Goal: Information Seeking & Learning: Check status

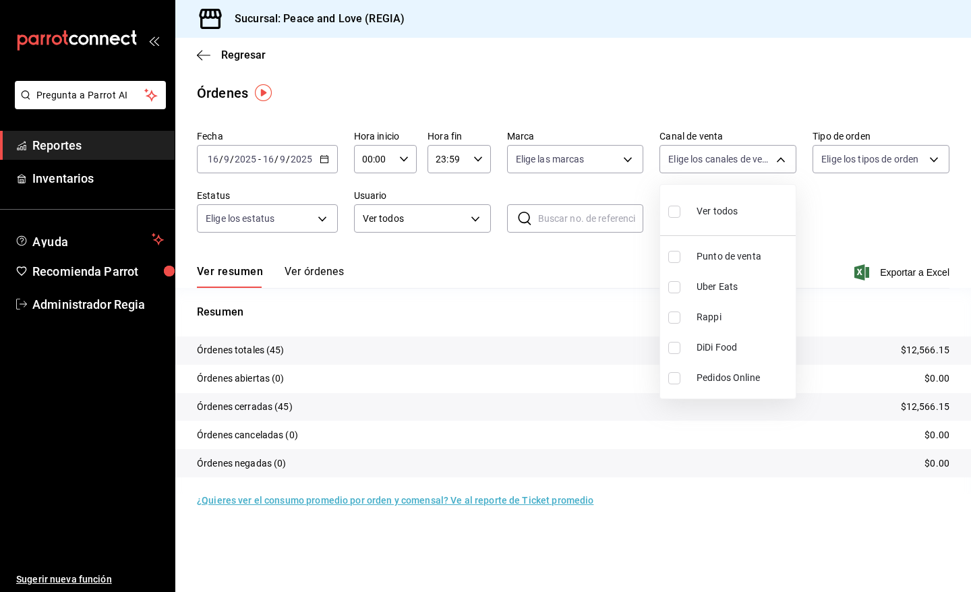
click at [250, 63] on div at bounding box center [485, 296] width 971 height 592
click at [85, 303] on span "Administrador Regia" at bounding box center [97, 304] width 131 height 18
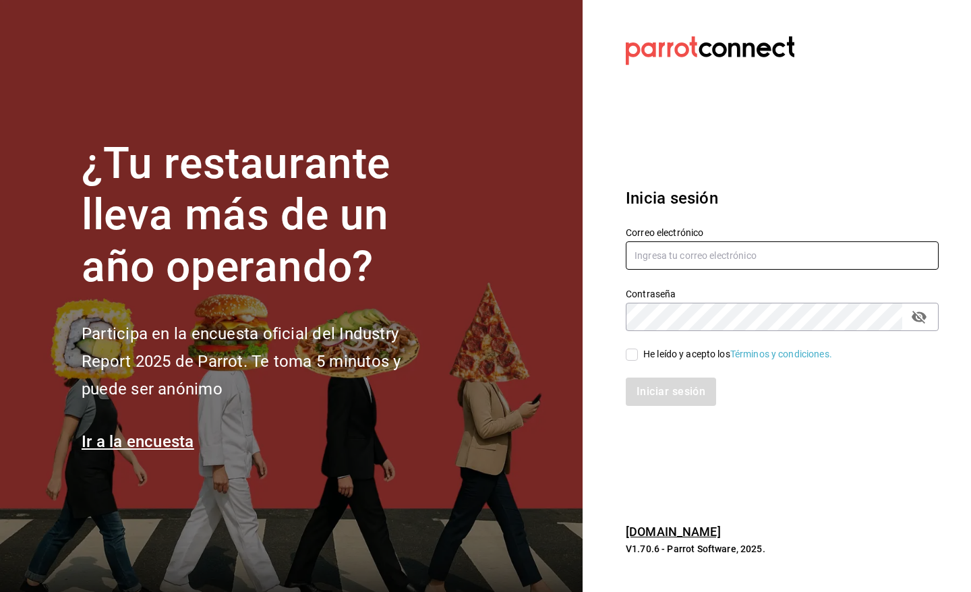
type input "[EMAIL_ADDRESS][DOMAIN_NAME]"
click at [628, 351] on input "He leído y acepto los Términos y condiciones." at bounding box center [632, 355] width 12 height 12
checkbox input "true"
click at [649, 396] on button "Iniciar sesión" at bounding box center [672, 392] width 92 height 28
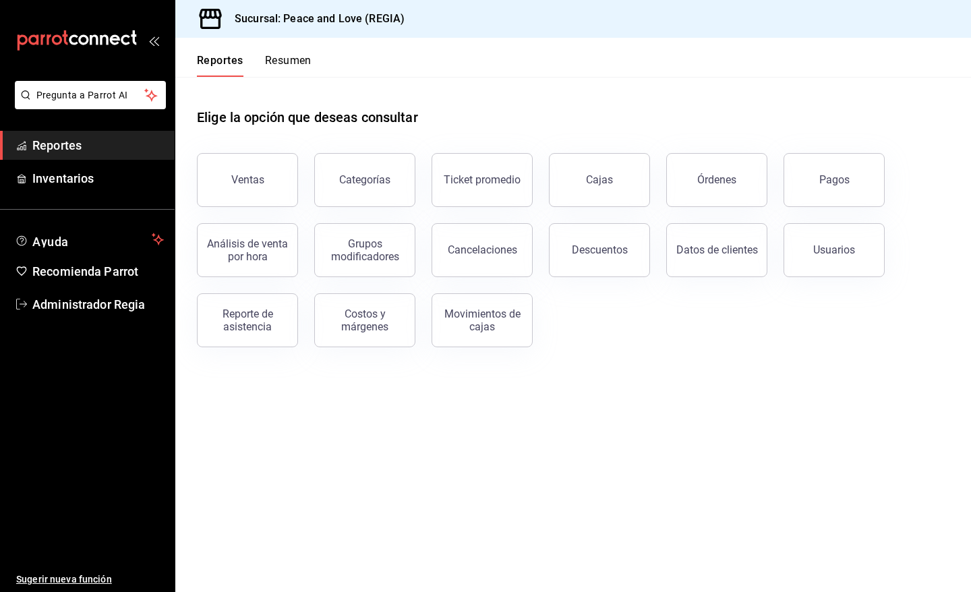
click at [801, 204] on div "Pagos" at bounding box center [825, 172] width 117 height 70
click at [807, 194] on button "Pagos" at bounding box center [833, 180] width 101 height 54
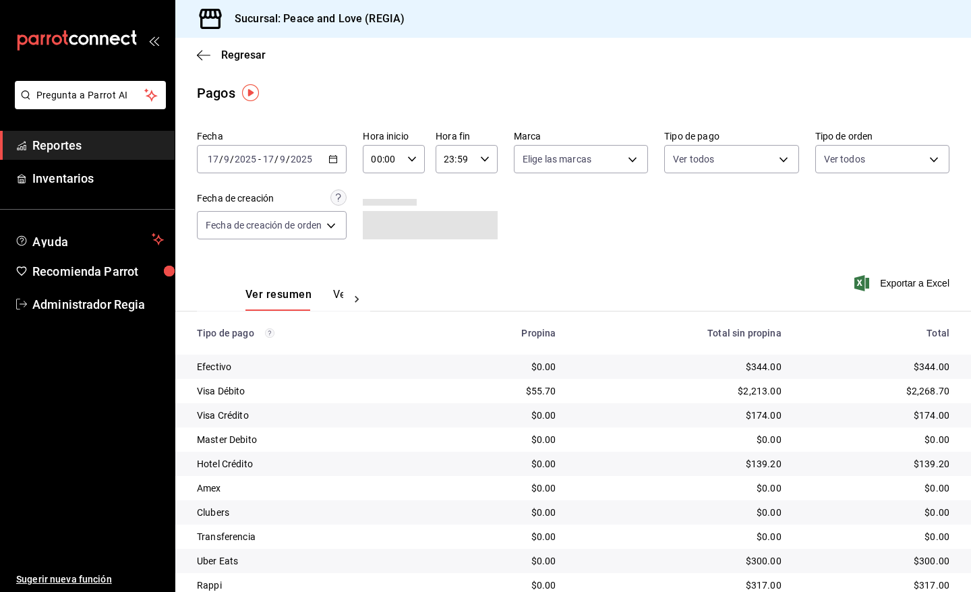
click at [334, 162] on \(Stroke\) "button" at bounding box center [333, 159] width 8 height 7
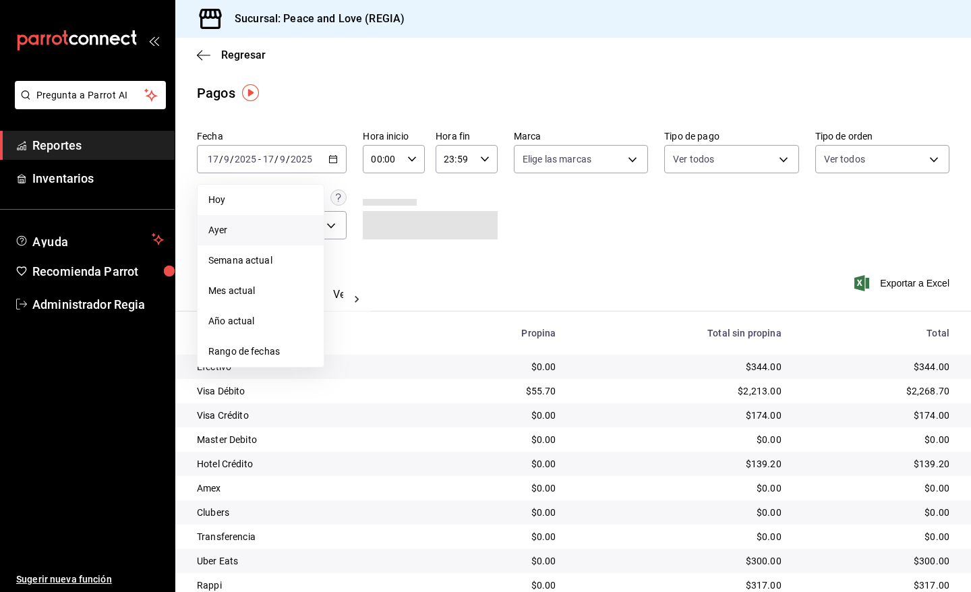
click at [225, 239] on li "Ayer" at bounding box center [261, 230] width 126 height 30
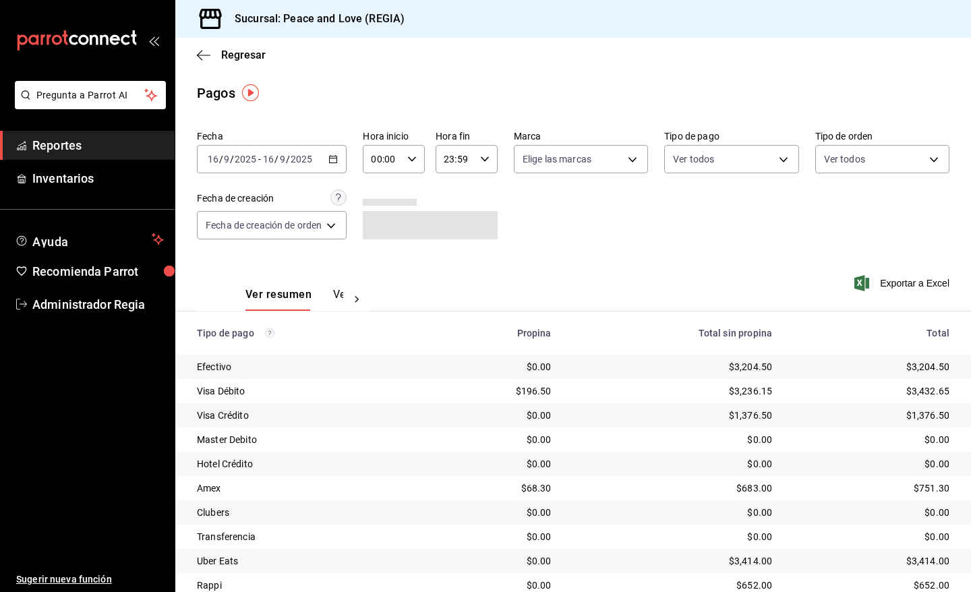
click at [330, 294] on div "Ver resumen Ver pagos" at bounding box center [294, 299] width 98 height 23
click at [339, 295] on button "Ver pagos" at bounding box center [358, 299] width 51 height 23
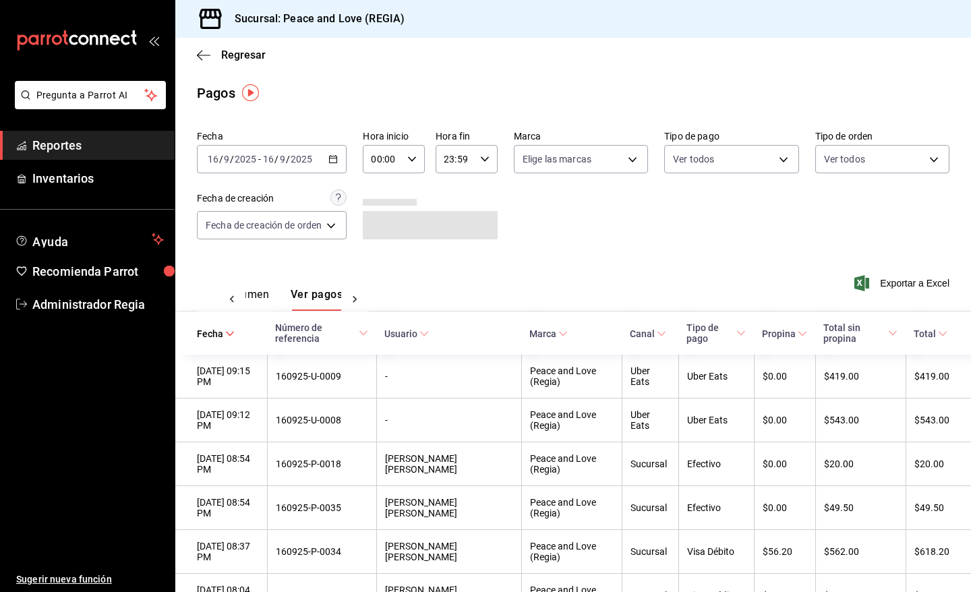
scroll to position [0, 40]
click at [222, 329] on span "Fecha" at bounding box center [216, 333] width 38 height 11
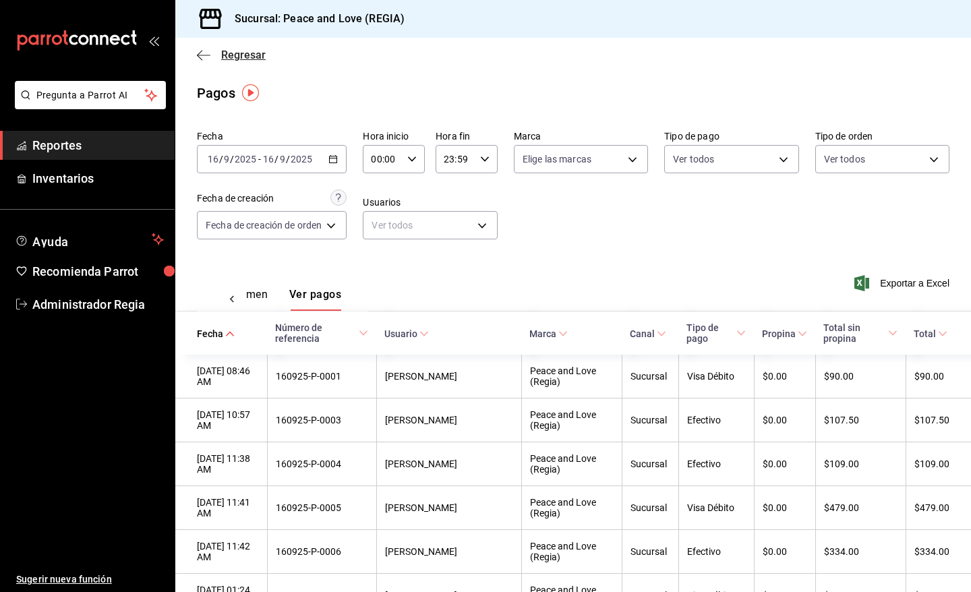
click at [227, 53] on span "Regresar" at bounding box center [243, 55] width 44 height 13
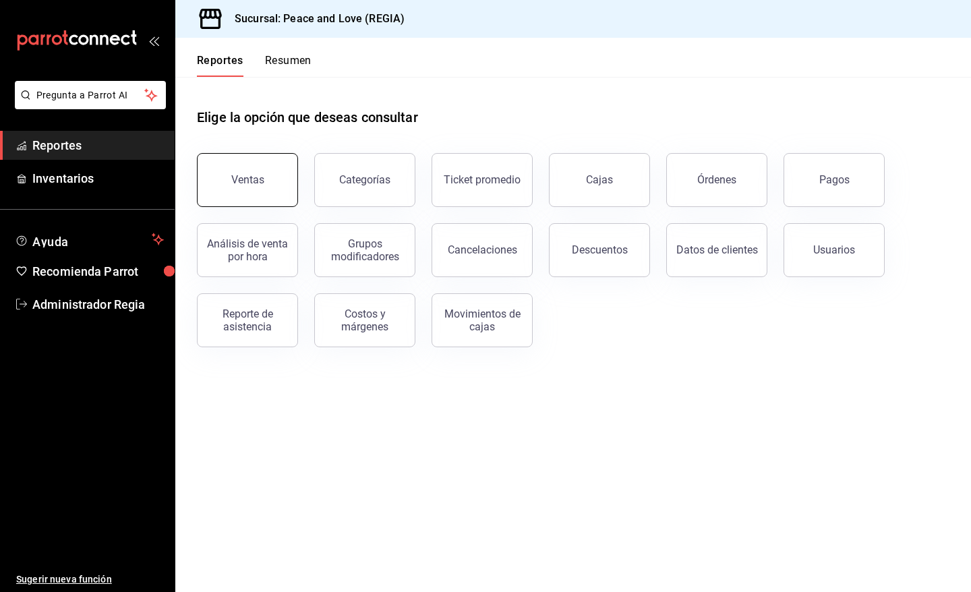
click at [224, 185] on button "Ventas" at bounding box center [247, 180] width 101 height 54
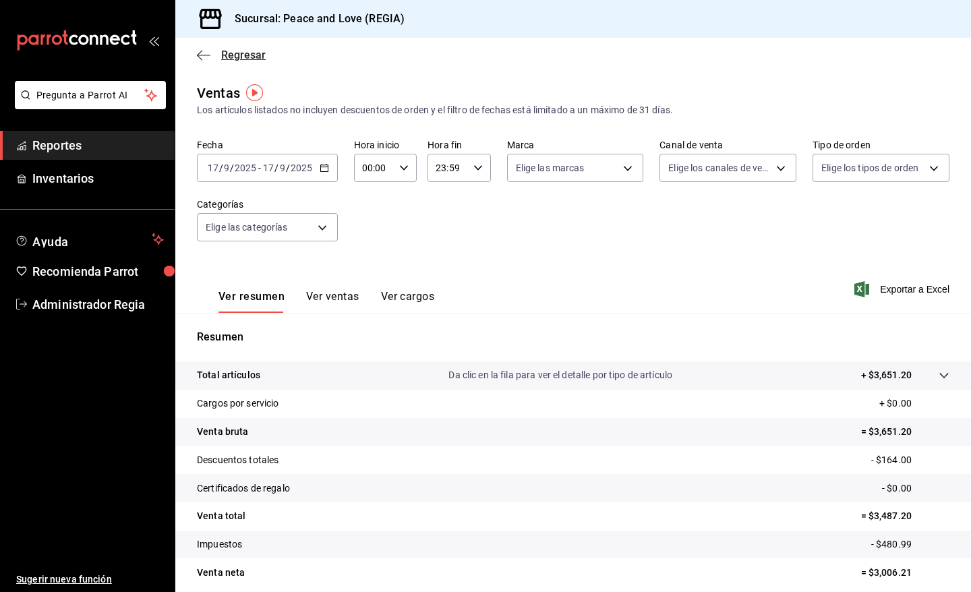
click at [239, 51] on span "Regresar" at bounding box center [243, 55] width 44 height 13
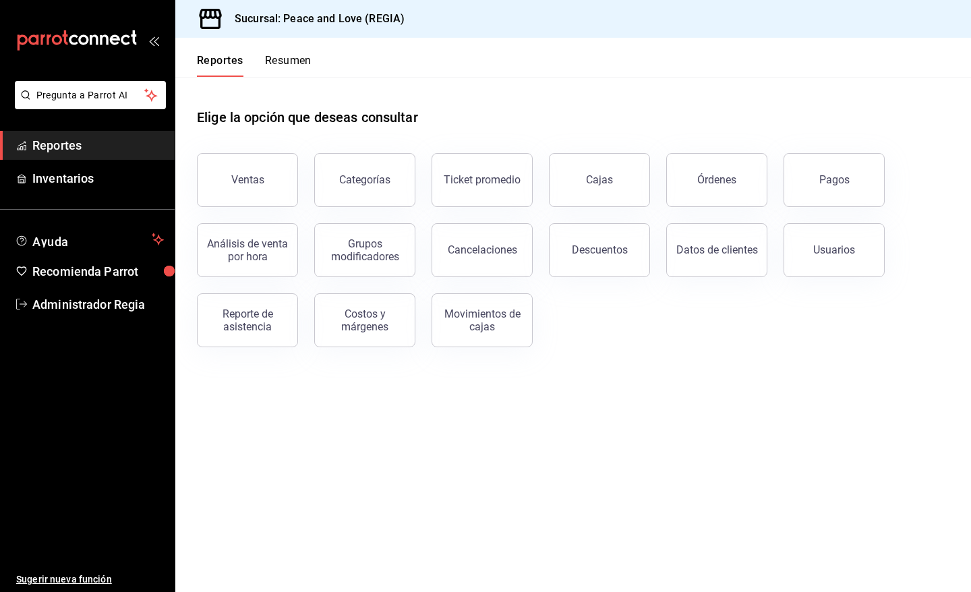
click at [298, 69] on button "Resumen" at bounding box center [288, 65] width 47 height 23
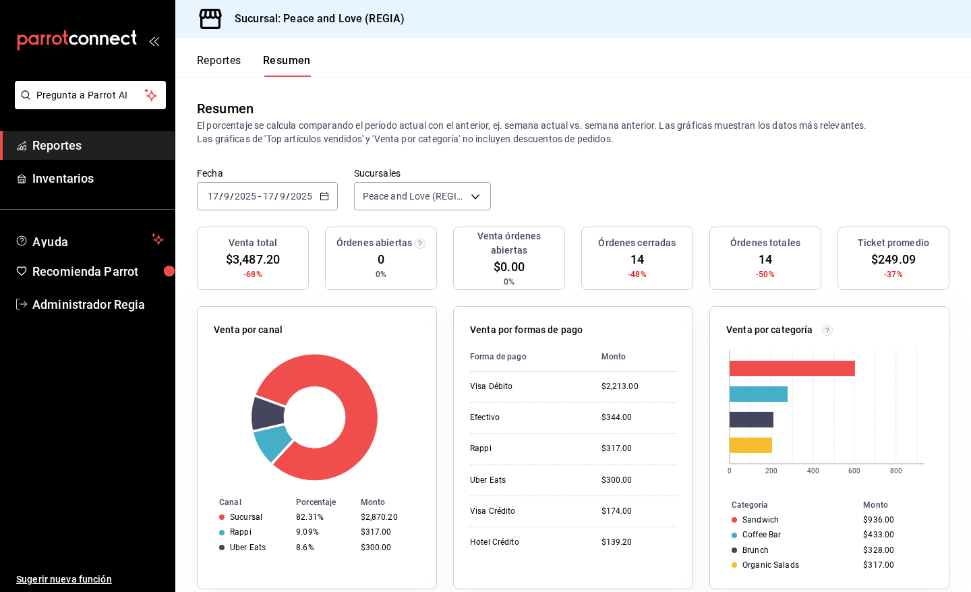
click at [322, 204] on div "2025-09-17 17 / 9 / 2025 - 2025-09-17 17 / 9 / 2025" at bounding box center [267, 196] width 141 height 28
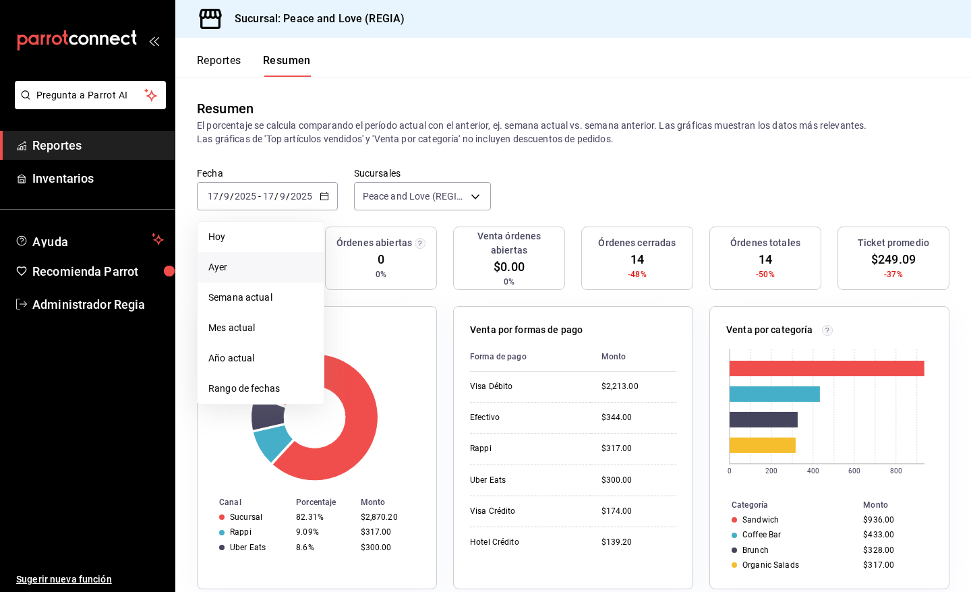
click at [254, 263] on span "Ayer" at bounding box center [260, 267] width 104 height 14
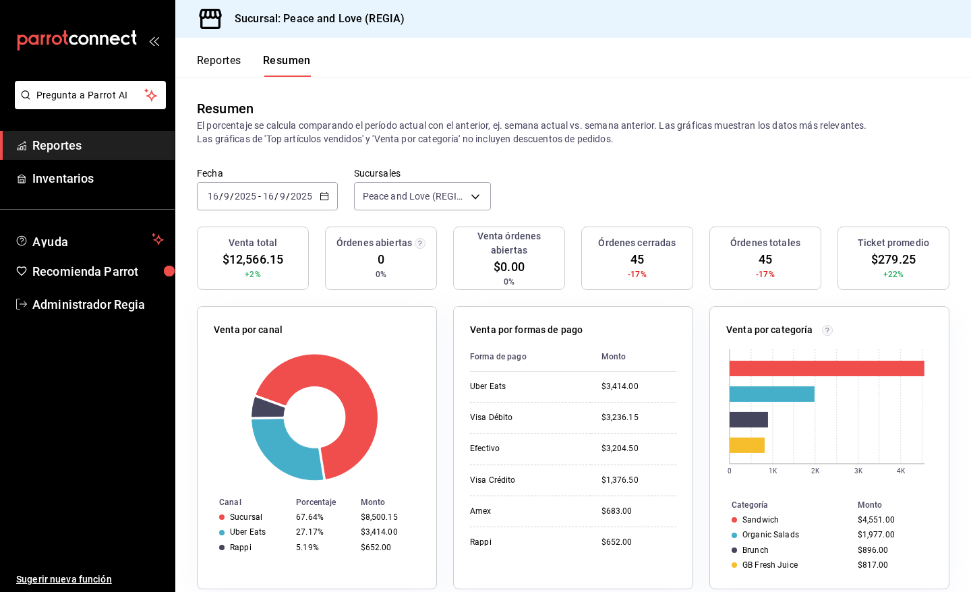
click at [220, 59] on button "Reportes" at bounding box center [219, 65] width 44 height 23
